Goal: Task Accomplishment & Management: Use online tool/utility

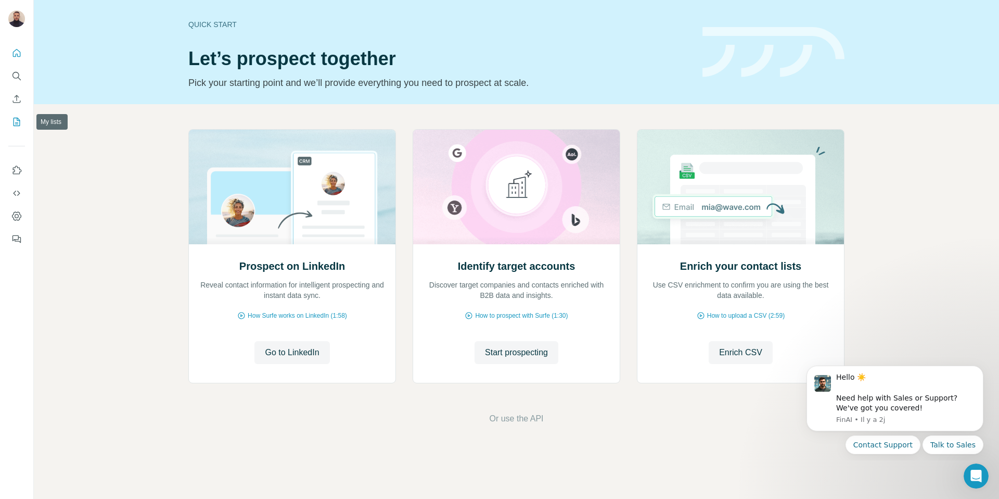
click at [14, 121] on icon "My lists" at bounding box center [17, 122] width 7 height 8
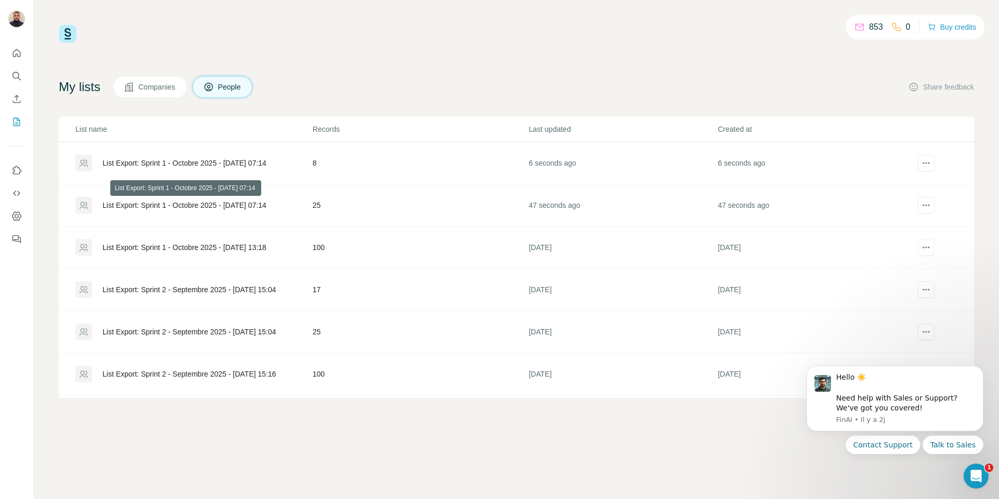
click at [236, 202] on div "List Export: Sprint 1 - Octobre 2025 - [DATE] 07:14" at bounding box center [185, 205] width 164 height 10
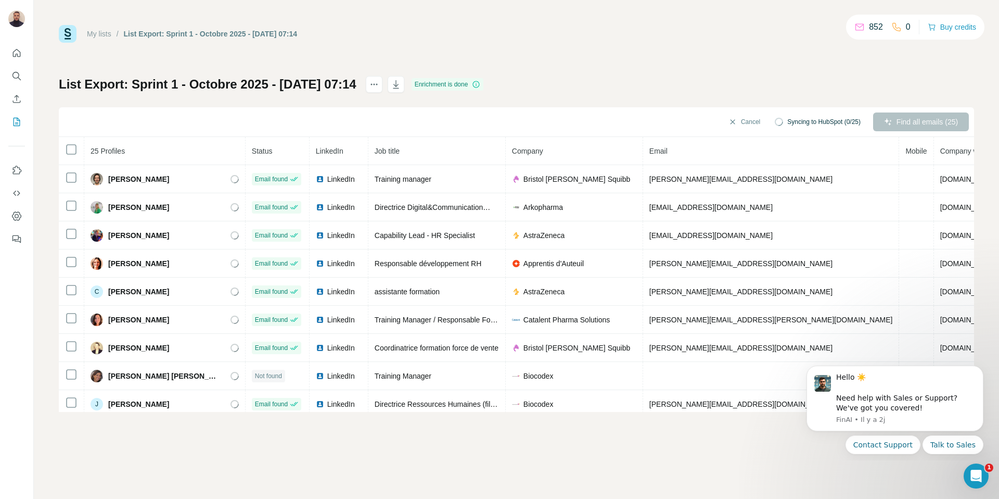
click at [137, 83] on h1 "List Export: Sprint 1 - Octobre 2025 - 29/09/2025 07:14" at bounding box center [208, 84] width 298 height 17
click at [102, 35] on link "My lists" at bounding box center [99, 34] width 24 height 8
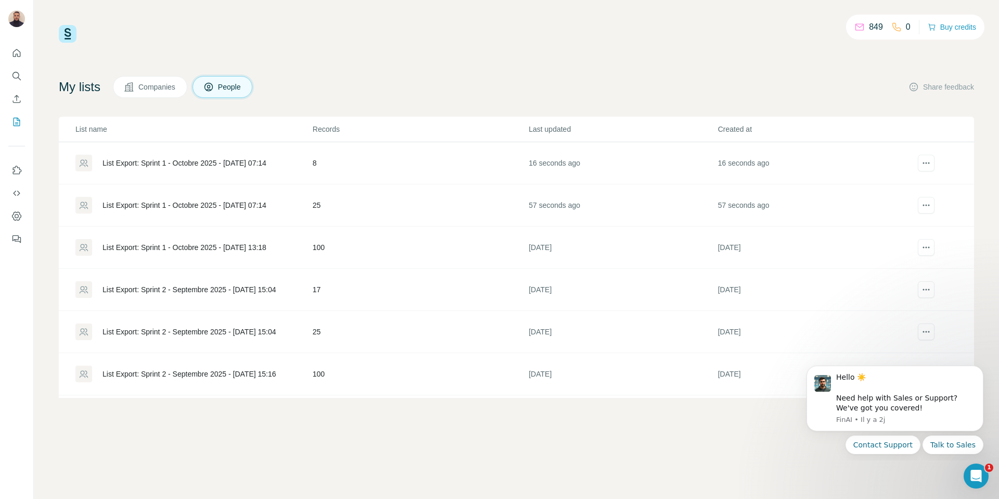
click at [254, 246] on div "List Export: Sprint 1 - Octobre 2025 - [DATE] 13:18" at bounding box center [185, 247] width 164 height 10
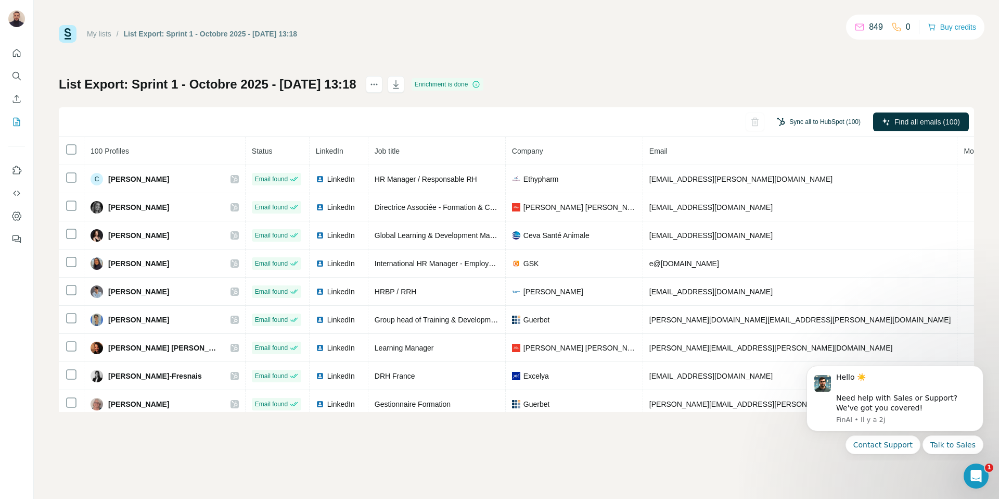
click at [808, 125] on button "Sync all to HubSpot (100)" at bounding box center [819, 122] width 98 height 16
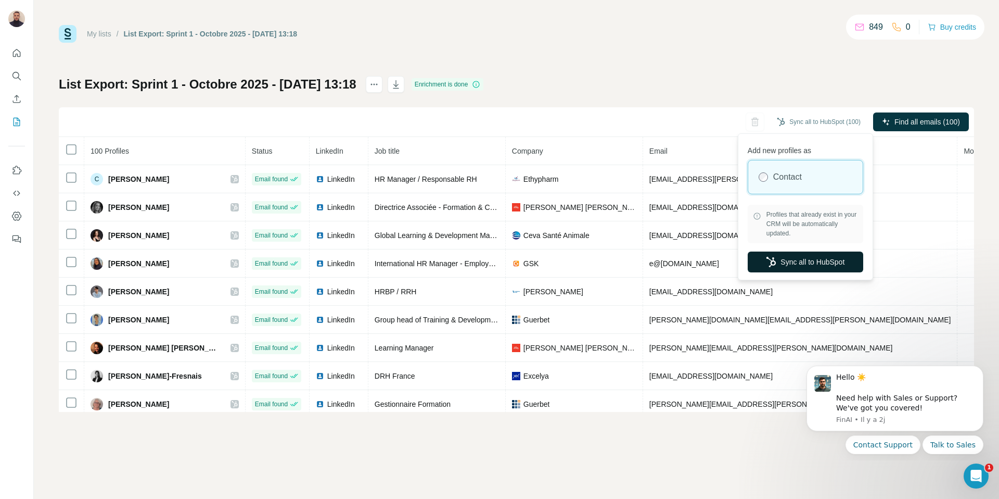
click at [820, 264] on button "Sync all to HubSpot" at bounding box center [806, 261] width 116 height 21
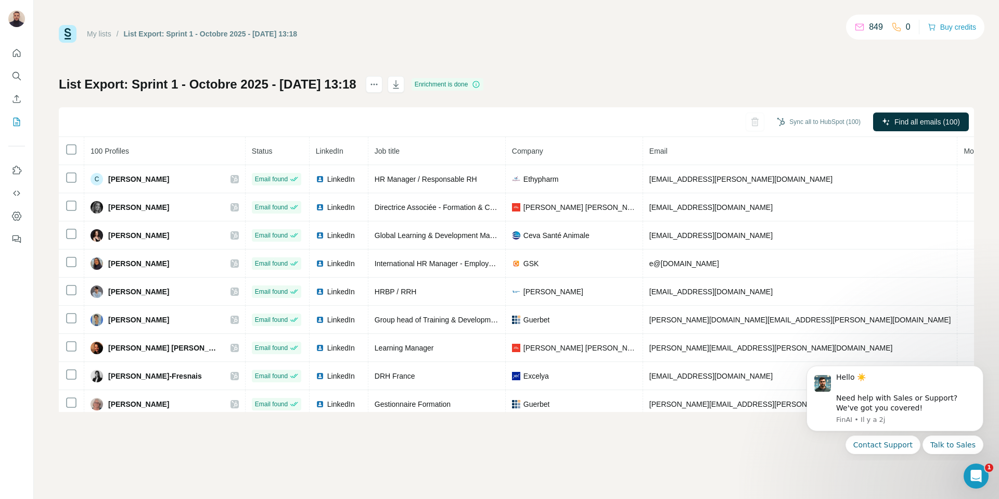
click at [104, 35] on link "My lists" at bounding box center [99, 34] width 24 height 8
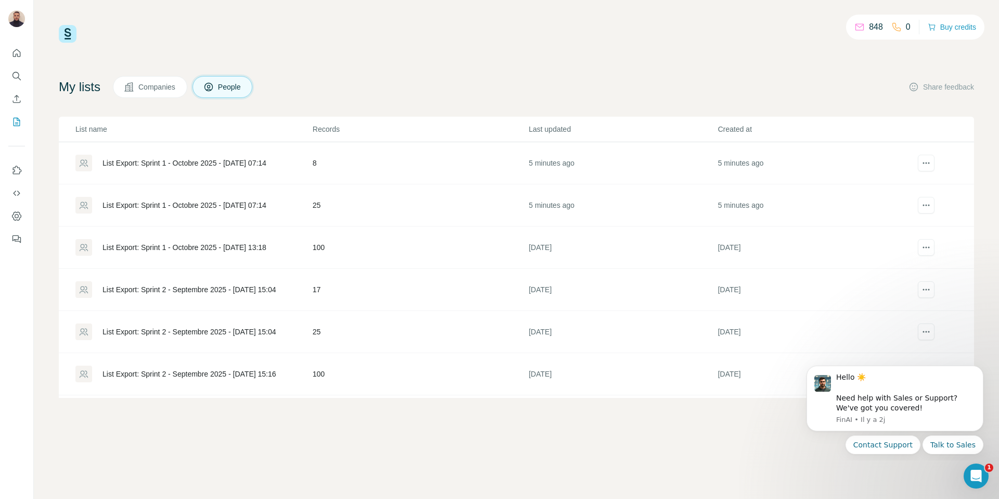
click at [252, 206] on div "List Export: Sprint 1 - Octobre 2025 - 29/09/2025 07:14" at bounding box center [185, 205] width 164 height 10
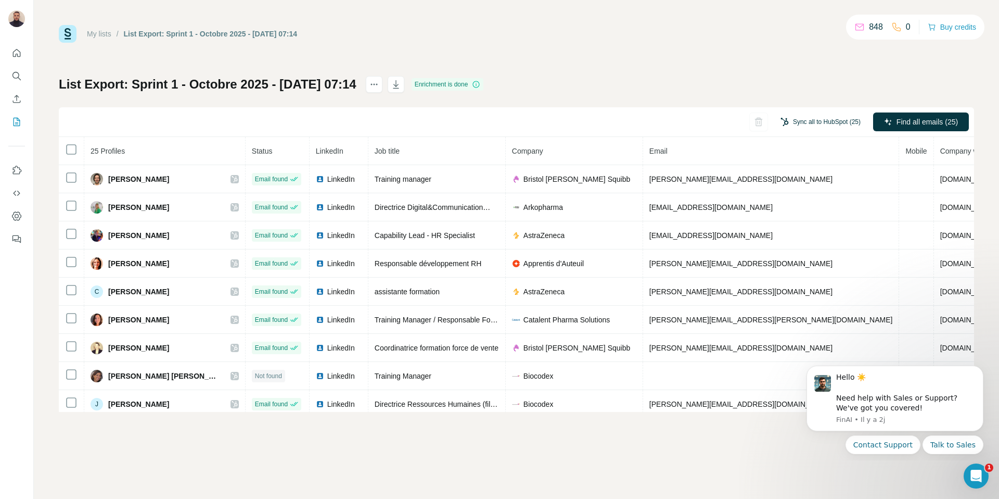
click at [835, 120] on button "Sync all to HubSpot (25)" at bounding box center [820, 122] width 95 height 16
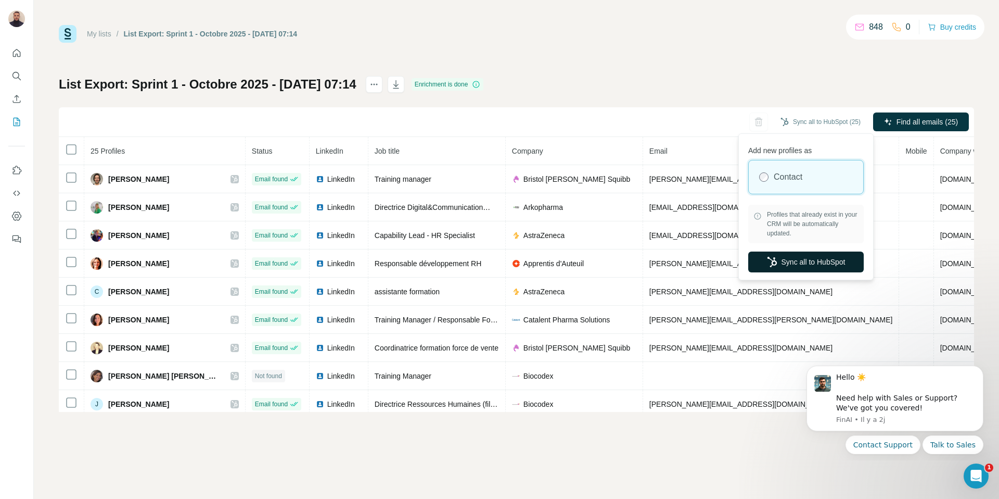
click at [836, 262] on button "Sync all to HubSpot" at bounding box center [806, 261] width 116 height 21
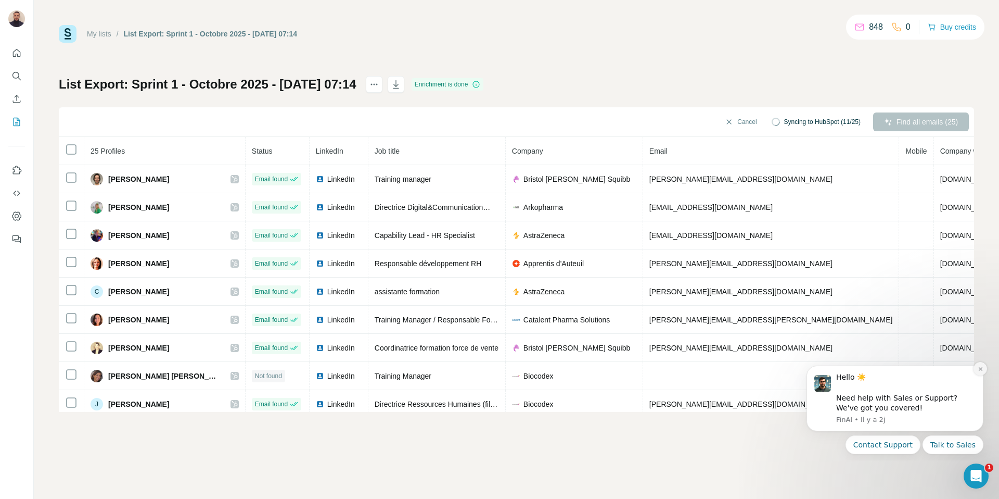
click at [980, 371] on icon "Dismiss notification" at bounding box center [981, 369] width 6 height 6
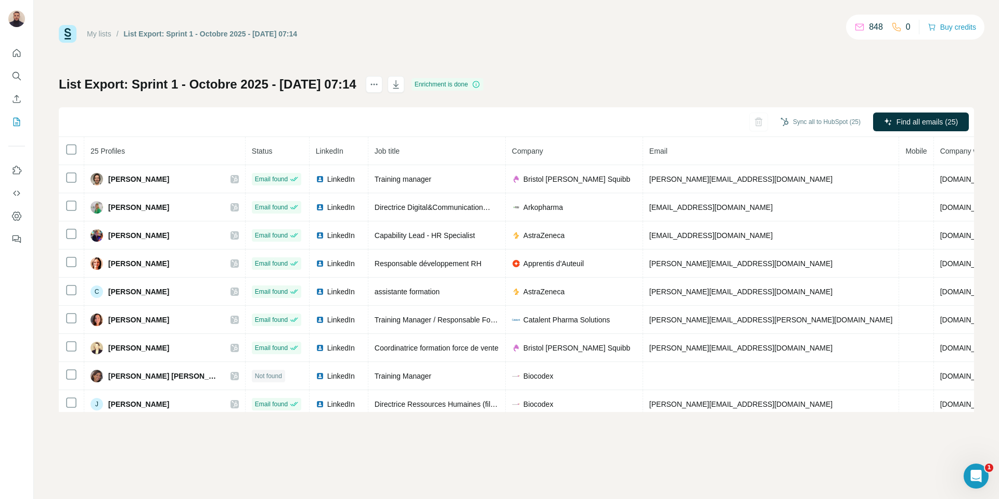
click at [96, 34] on link "My lists" at bounding box center [99, 34] width 24 height 8
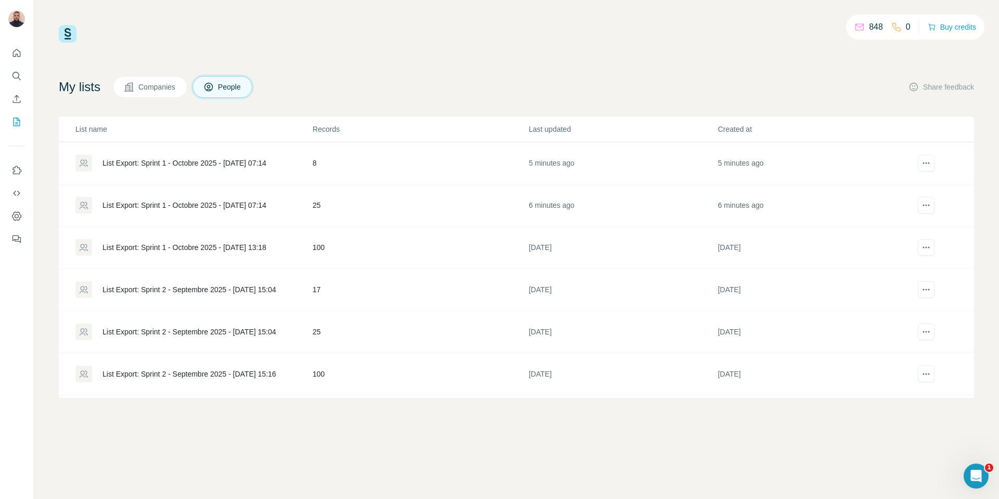
click at [223, 159] on div "List Export: Sprint 1 - Octobre 2025 - 29/09/2025 07:14" at bounding box center [185, 163] width 164 height 10
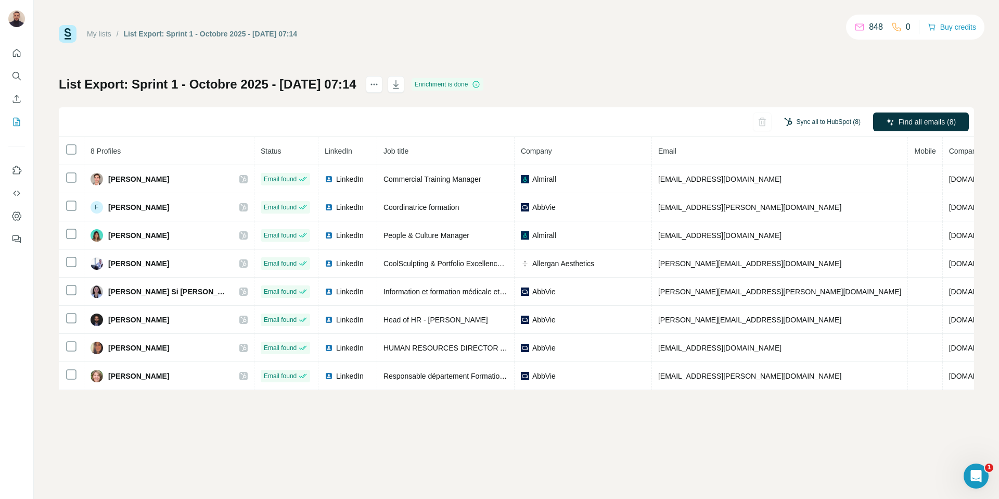
click at [827, 123] on button "Sync all to HubSpot (8)" at bounding box center [822, 122] width 91 height 16
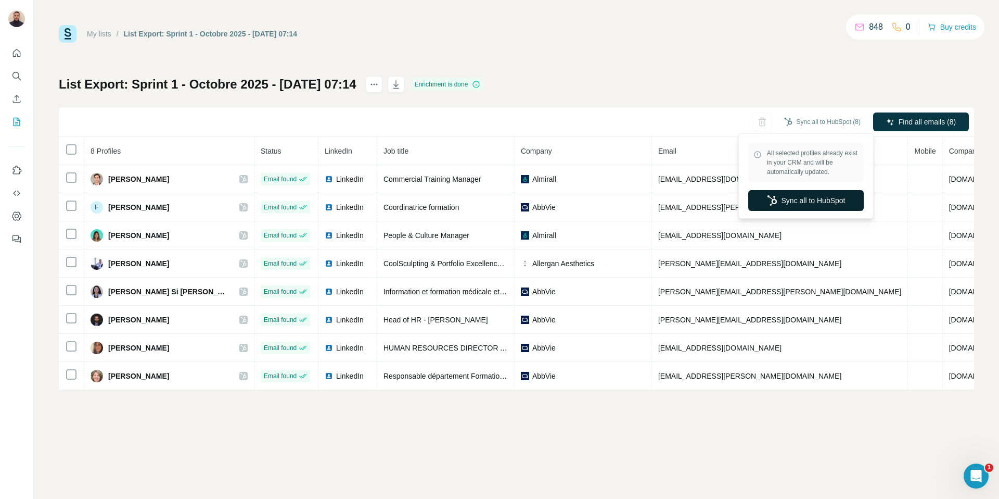
click at [820, 202] on button "Sync all to HubSpot" at bounding box center [806, 200] width 116 height 21
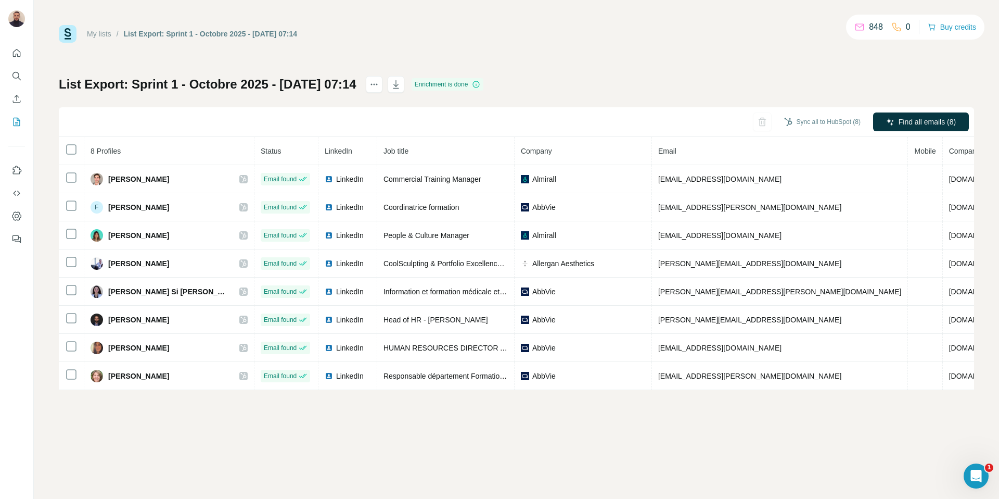
click at [103, 37] on link "My lists" at bounding box center [99, 34] width 24 height 8
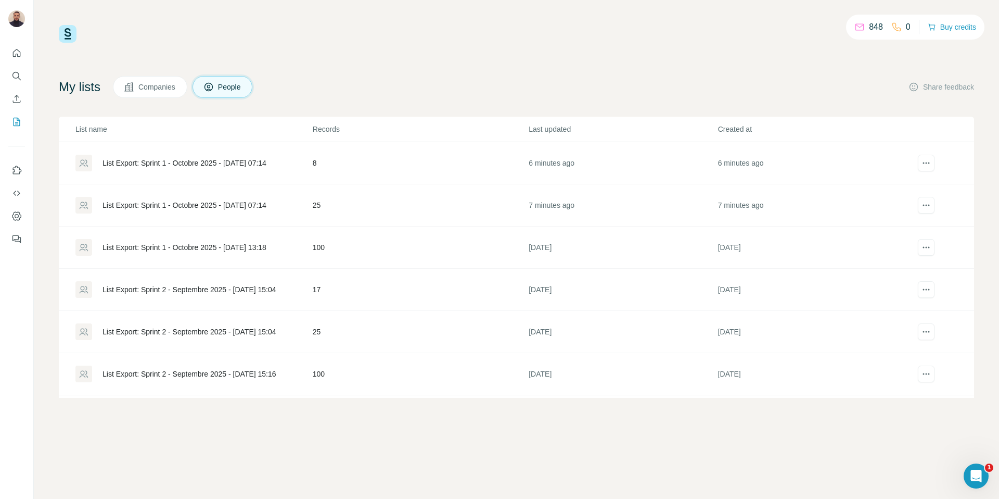
click at [206, 248] on div "List Export: Sprint 1 - Octobre 2025 - [DATE] 13:18" at bounding box center [185, 247] width 164 height 10
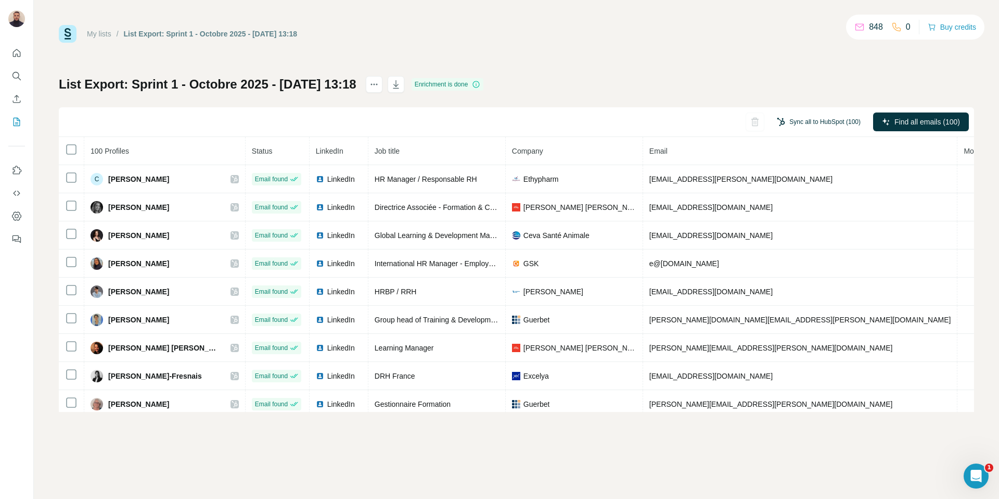
click at [822, 121] on button "Sync all to HubSpot (100)" at bounding box center [819, 122] width 98 height 16
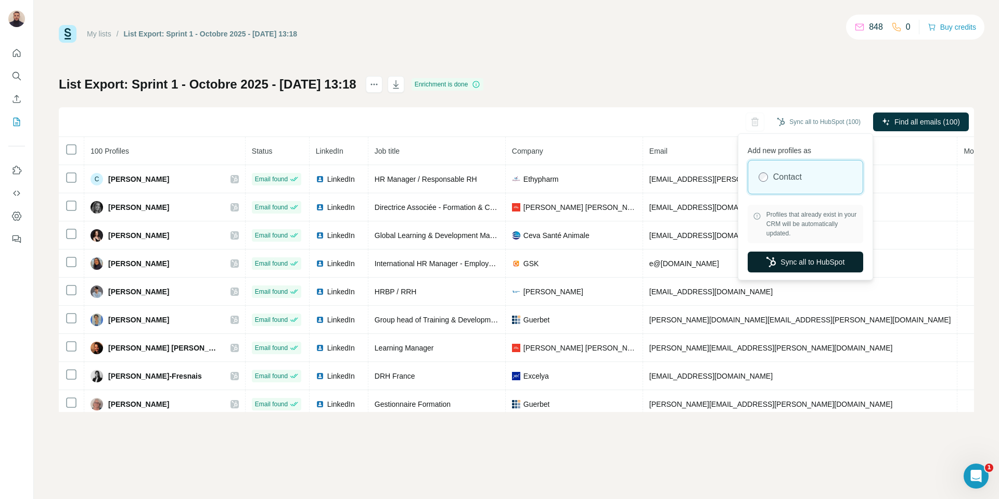
click at [845, 261] on button "Sync all to HubSpot" at bounding box center [806, 261] width 116 height 21
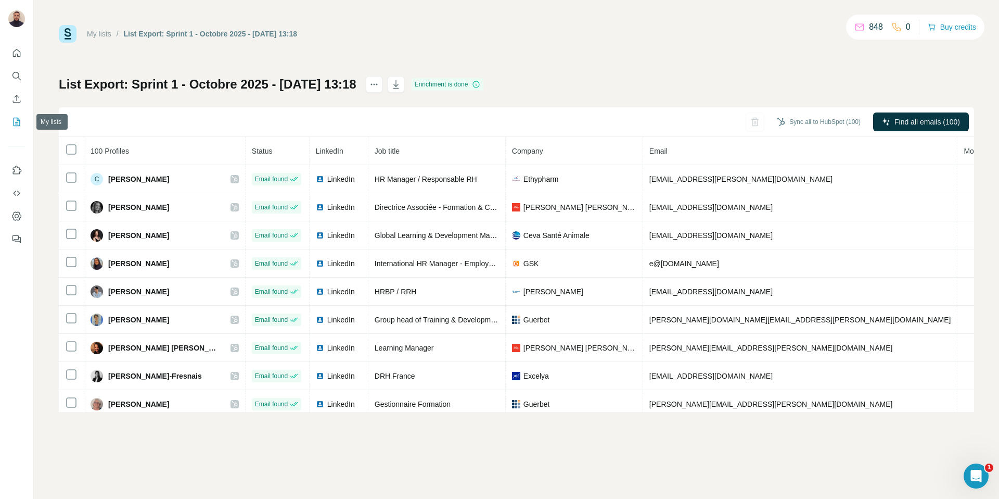
click at [16, 124] on icon "My lists" at bounding box center [16, 122] width 10 height 10
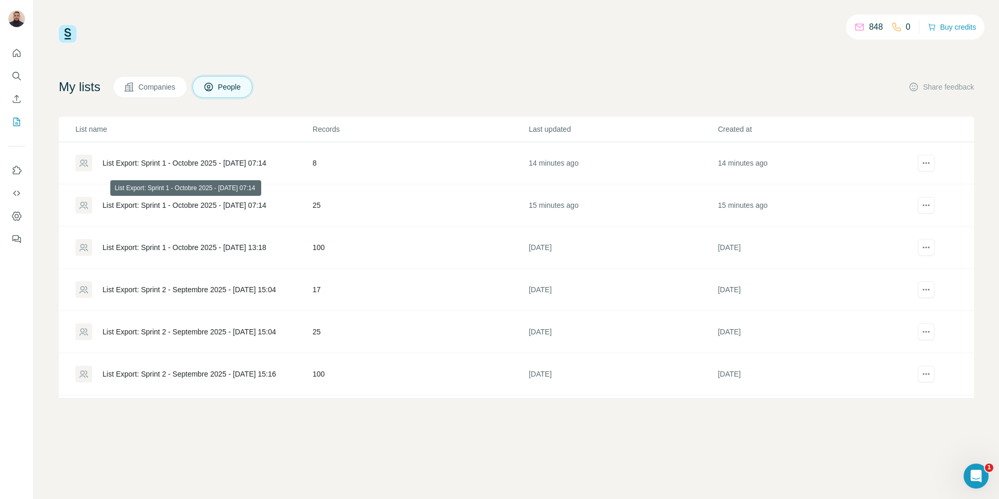
click at [192, 205] on div "List Export: Sprint 1 - Octobre 2025 - 29/09/2025 07:14" at bounding box center [185, 205] width 164 height 10
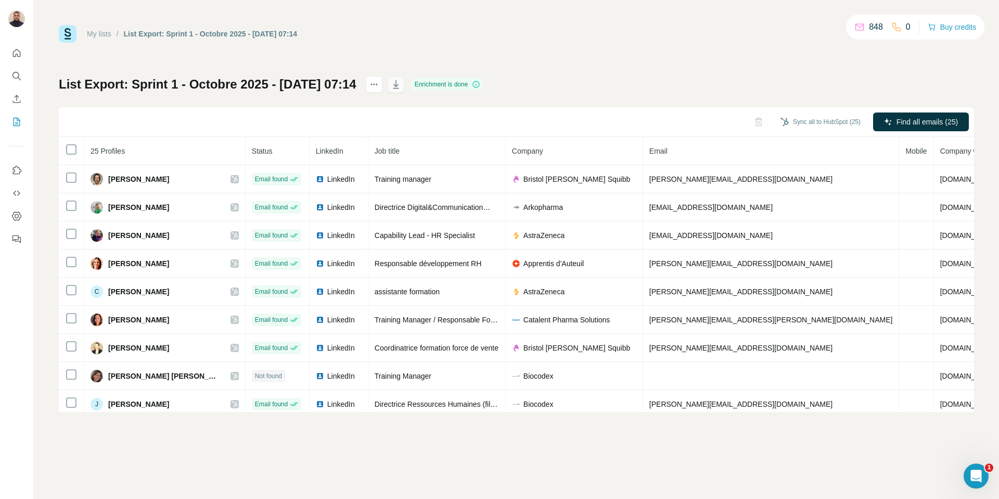
click at [401, 84] on icon "button" at bounding box center [396, 84] width 10 height 10
click at [104, 34] on link "My lists" at bounding box center [99, 34] width 24 height 8
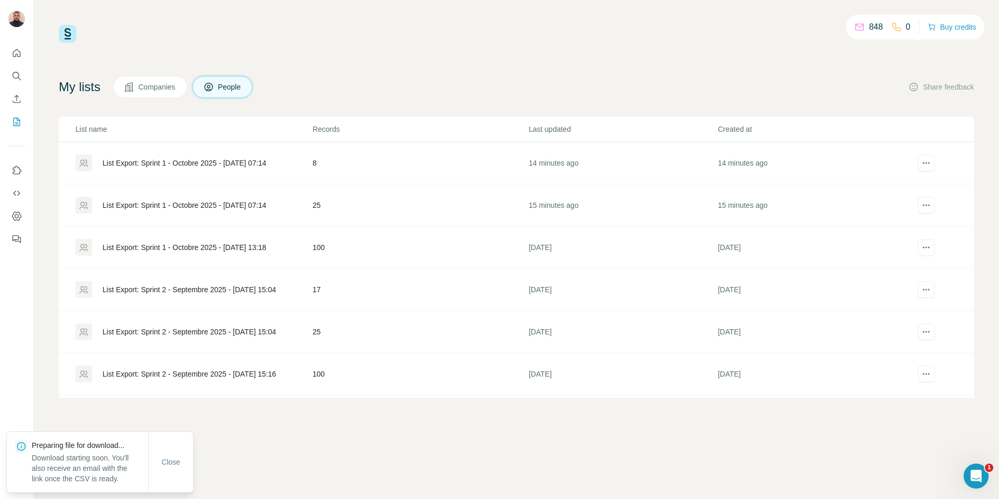
click at [202, 161] on div "List Export: Sprint 1 - Octobre 2025 - 29/09/2025 07:14" at bounding box center [185, 163] width 164 height 10
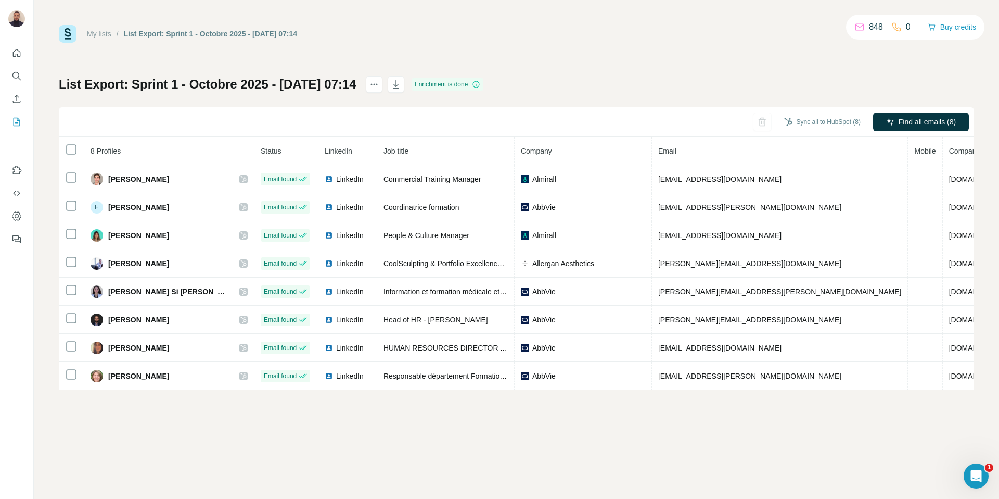
click at [94, 36] on link "My lists" at bounding box center [99, 34] width 24 height 8
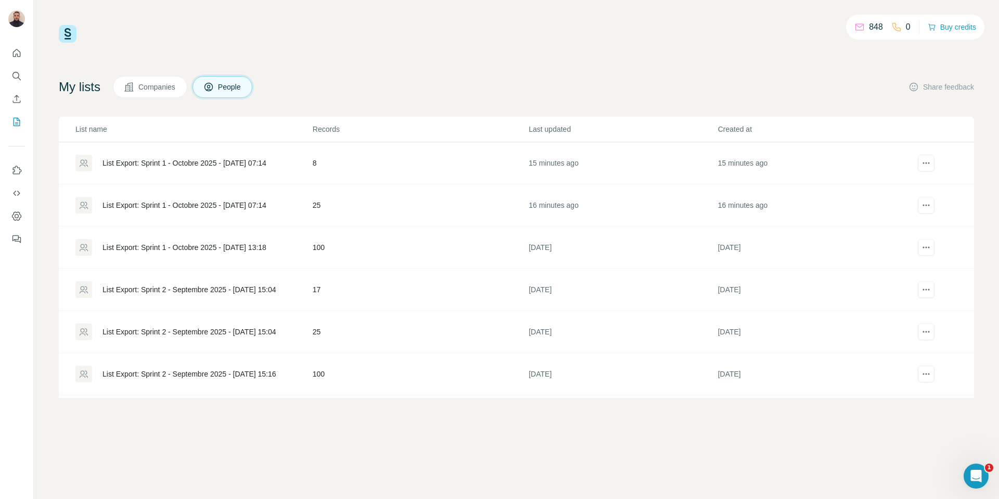
click at [244, 159] on div "List Export: Sprint 1 - Octobre 2025 - 29/09/2025 07:14" at bounding box center [185, 163] width 164 height 10
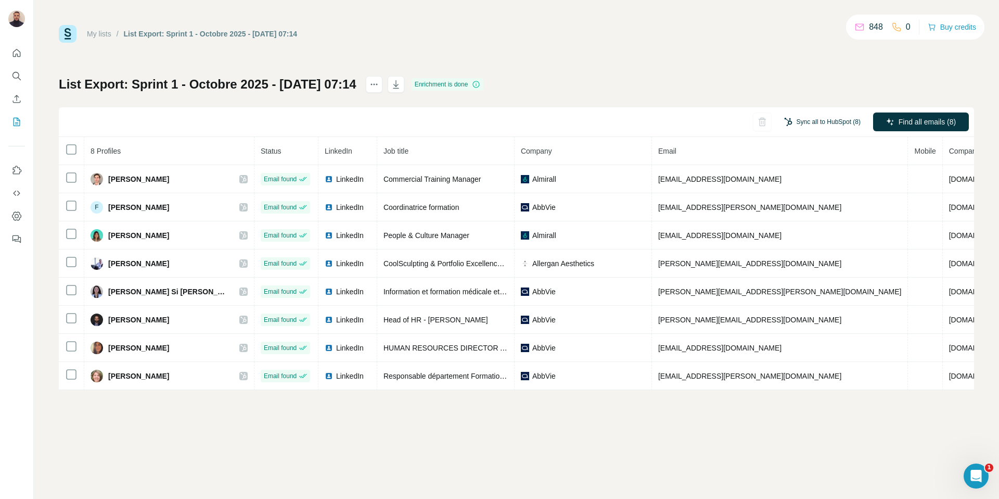
click at [819, 123] on button "Sync all to HubSpot (8)" at bounding box center [822, 122] width 91 height 16
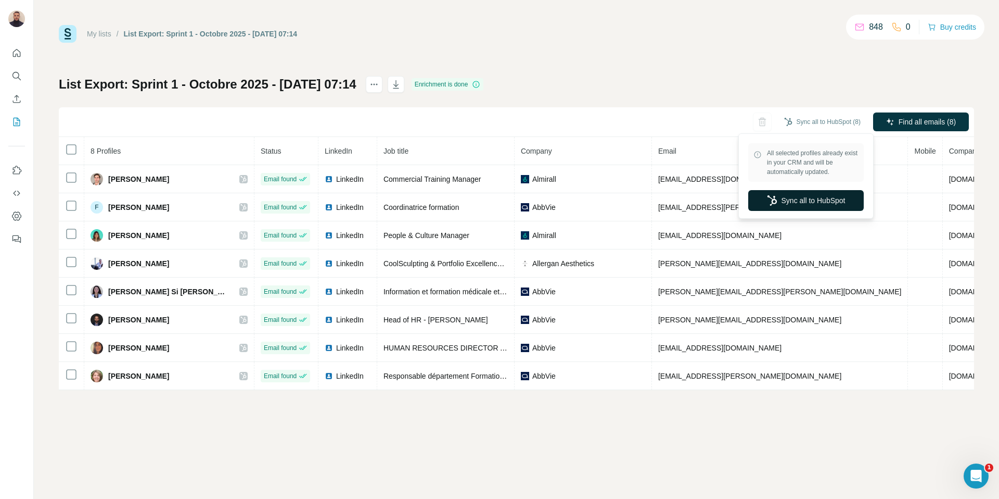
click at [833, 205] on button "Sync all to HubSpot" at bounding box center [806, 200] width 116 height 21
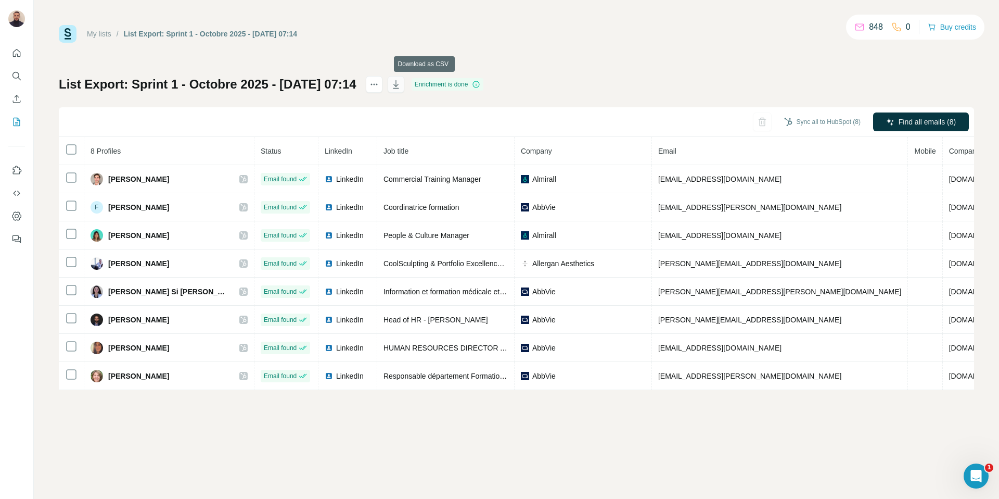
click at [401, 88] on icon "button" at bounding box center [396, 84] width 10 height 10
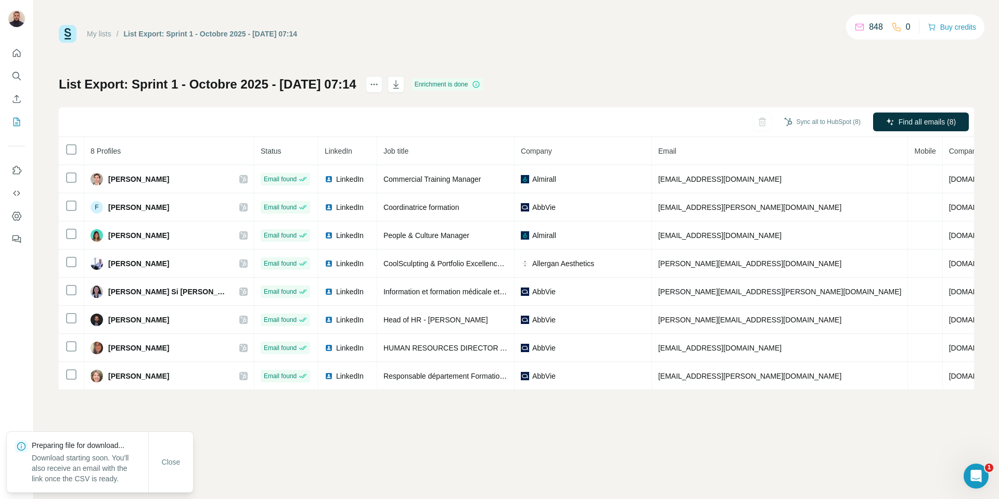
click at [847, 63] on div "My lists / List Export: Sprint 1 - Octobre 2025 - 29/09/2025 07:14 848 0 Buy cr…" at bounding box center [516, 207] width 915 height 365
